Goal: Check status

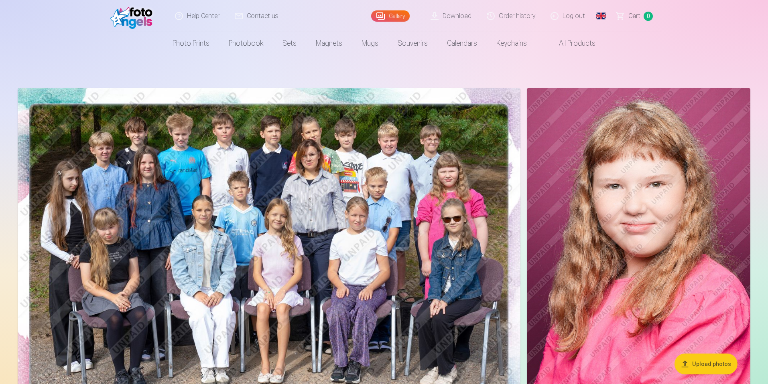
click at [516, 17] on link "Order history" at bounding box center [511, 16] width 64 height 32
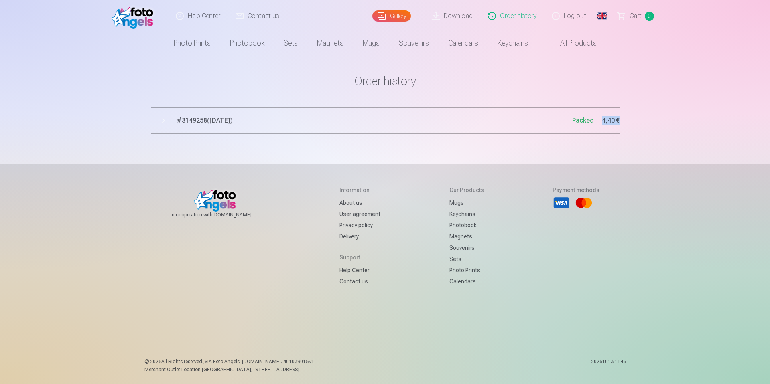
drag, startPoint x: 624, startPoint y: 122, endPoint x: 602, endPoint y: 123, distance: 22.9
click at [602, 123] on div "Order history # 3149258 ( 15.09.2025 ) Packed 4,40 €" at bounding box center [384, 187] width 481 height 374
copy span "4,40 €"
